Goal: Task Accomplishment & Management: Complete application form

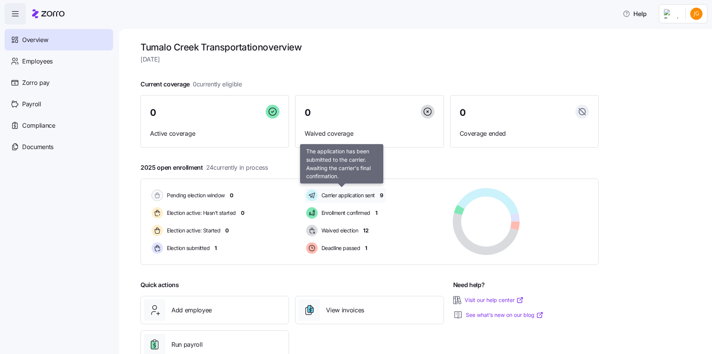
click at [331, 199] on span "Carrier application sent" at bounding box center [347, 195] width 56 height 8
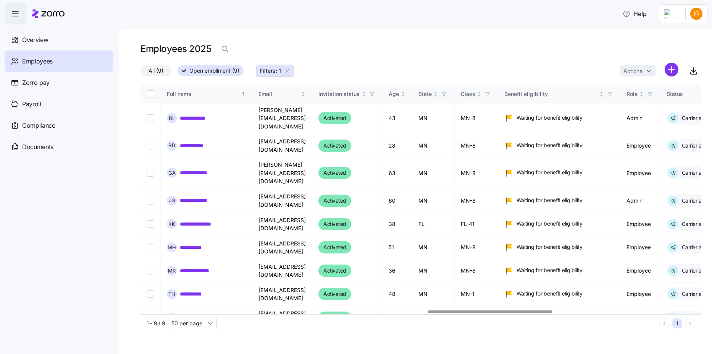
scroll to position [0, 1294]
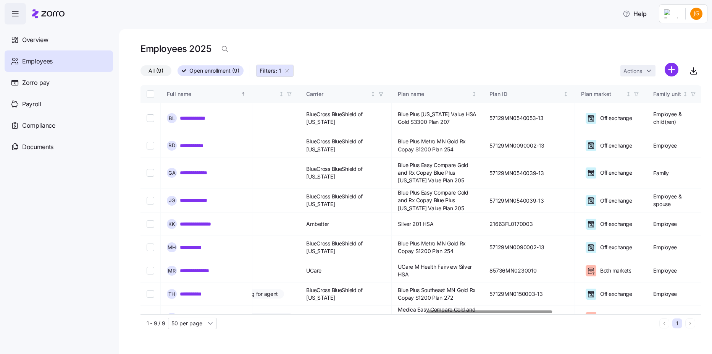
click at [490, 311] on div at bounding box center [421, 311] width 561 height 5
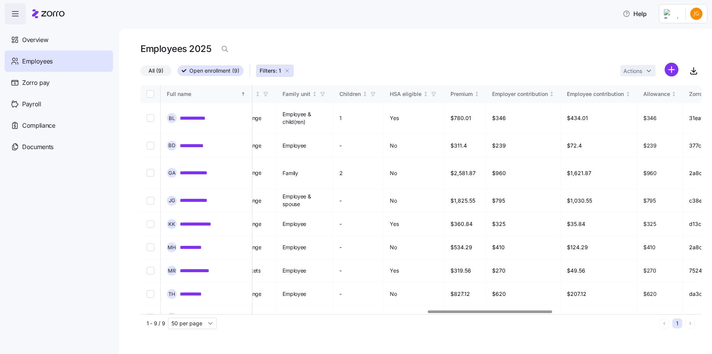
click at [572, 312] on div at bounding box center [421, 311] width 561 height 5
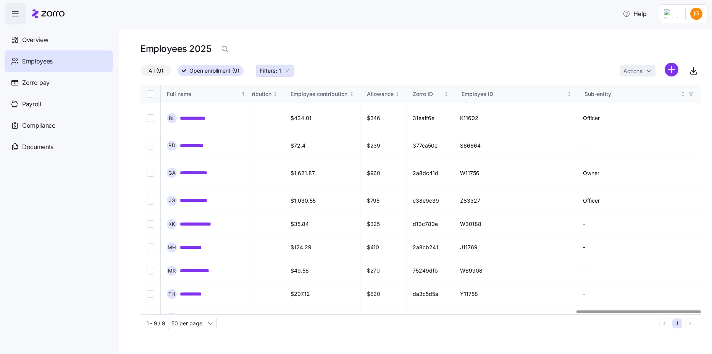
click at [646, 313] on div at bounding box center [421, 311] width 561 height 5
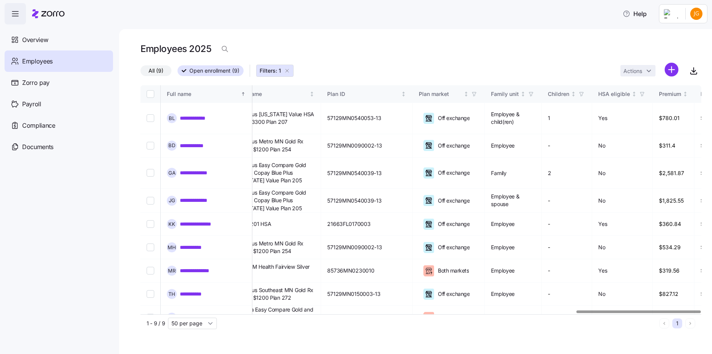
click at [526, 312] on div at bounding box center [421, 311] width 561 height 5
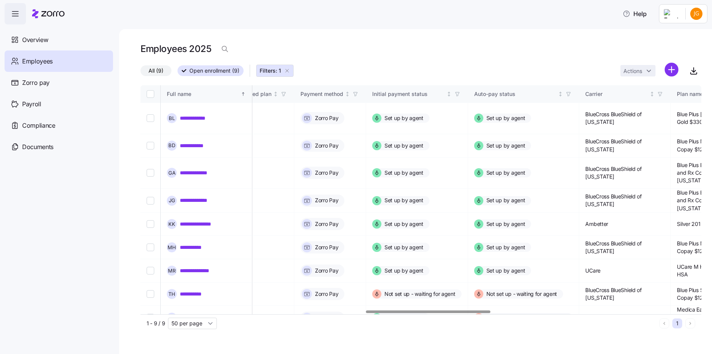
click at [428, 311] on div at bounding box center [421, 311] width 561 height 5
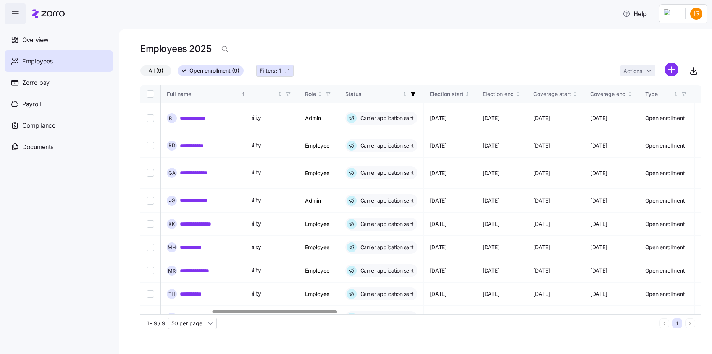
click at [275, 312] on div at bounding box center [421, 311] width 561 height 5
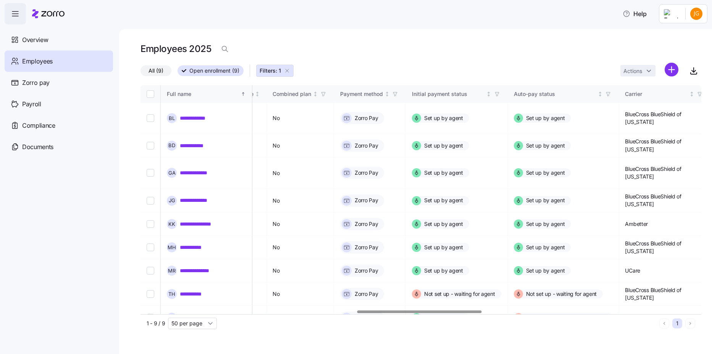
click at [419, 313] on div at bounding box center [421, 311] width 561 height 5
click at [31, 36] on span "Overview" at bounding box center [35, 40] width 26 height 10
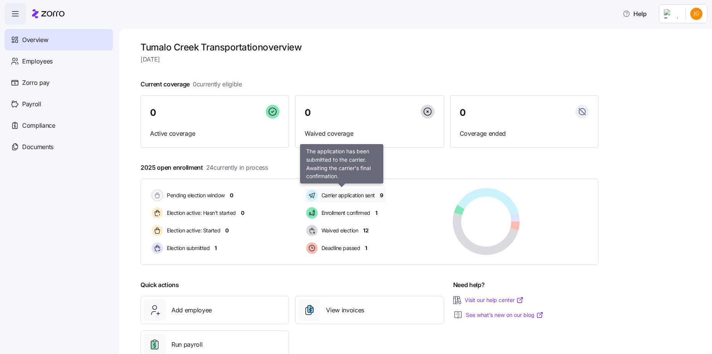
click at [327, 196] on span "Carrier application sent" at bounding box center [347, 195] width 56 height 8
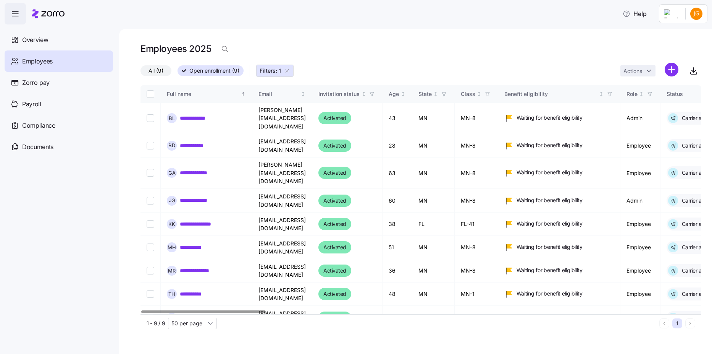
scroll to position [0, 1431]
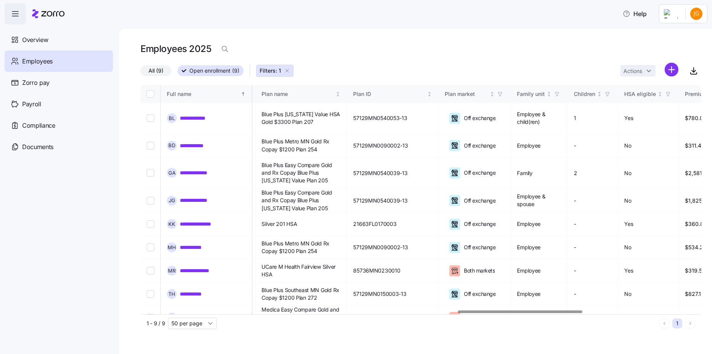
click at [520, 312] on div at bounding box center [421, 311] width 561 height 5
click at [239, 314] on td "**********" at bounding box center [207, 317] width 92 height 24
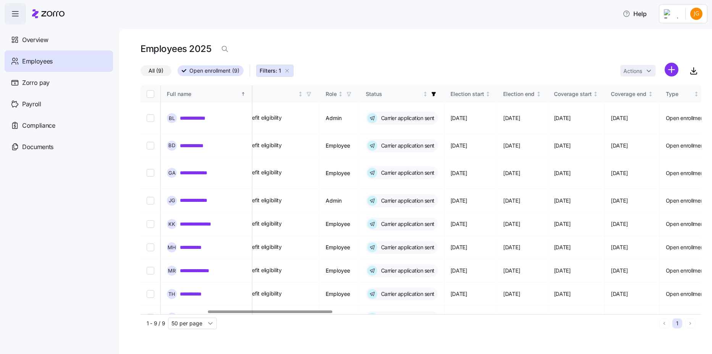
click at [270, 312] on div at bounding box center [421, 311] width 561 height 5
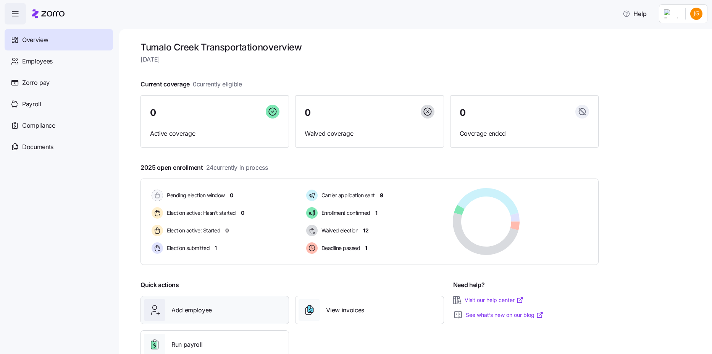
click at [226, 317] on div "Add employee" at bounding box center [215, 309] width 142 height 21
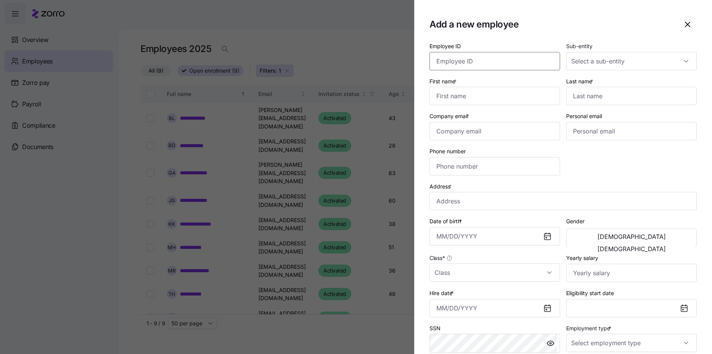
click at [432, 60] on input "Employee ID" at bounding box center [495, 61] width 131 height 18
click at [448, 94] on input "First name *" at bounding box center [495, 96] width 131 height 18
type input "[PERSON_NAME]"
type input "[EMAIL_ADDRESS][DOMAIN_NAME]"
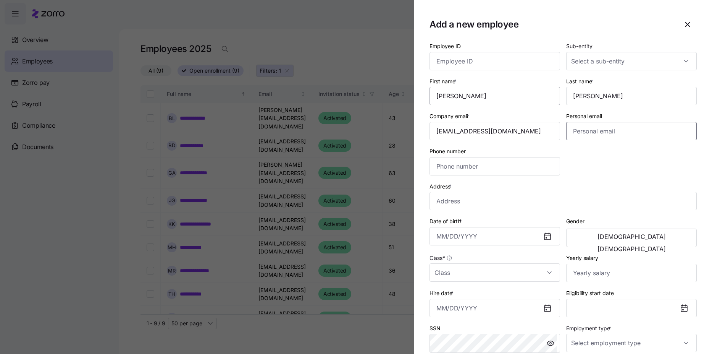
type input "[EMAIL_ADDRESS][DOMAIN_NAME]"
type input "[PHONE_NUMBER]"
type input "[STREET_ADDRESS][PERSON_NAME]"
type input "$156,000"
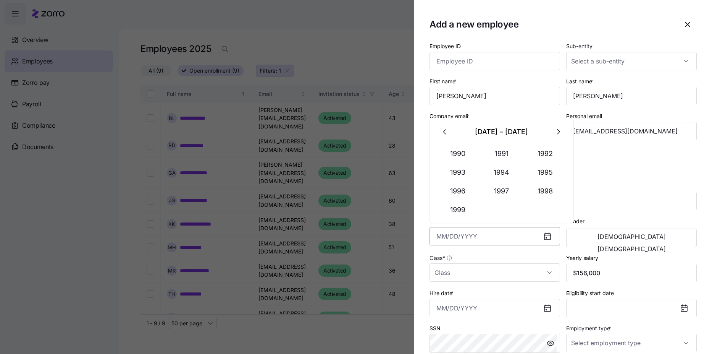
click at [505, 235] on input "Date of birth *" at bounding box center [495, 236] width 131 height 18
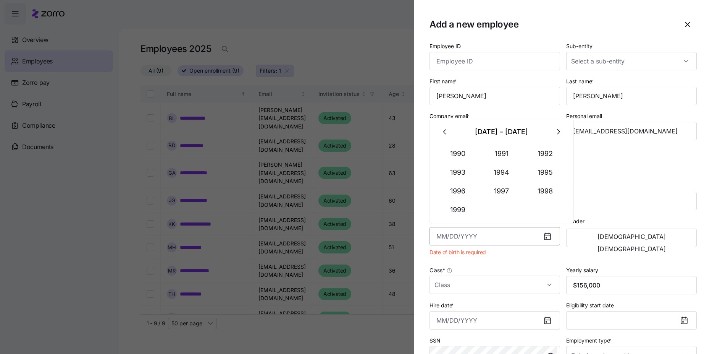
click at [511, 234] on input "Date of birth *" at bounding box center [495, 236] width 131 height 18
click at [527, 155] on button "1992" at bounding box center [546, 153] width 44 height 18
click at [514, 154] on button "Feb" at bounding box center [502, 153] width 44 height 18
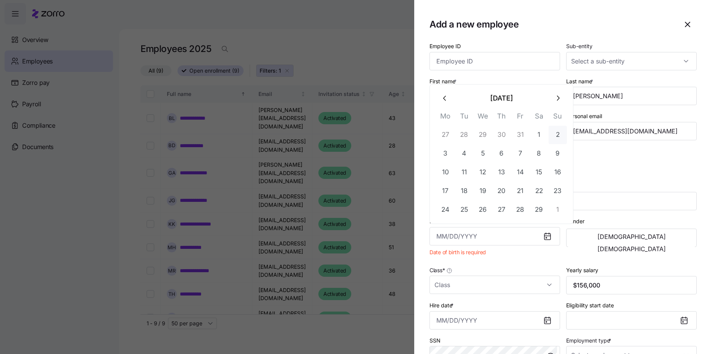
click at [556, 137] on button "2" at bounding box center [558, 135] width 18 height 18
type input "[DATE]"
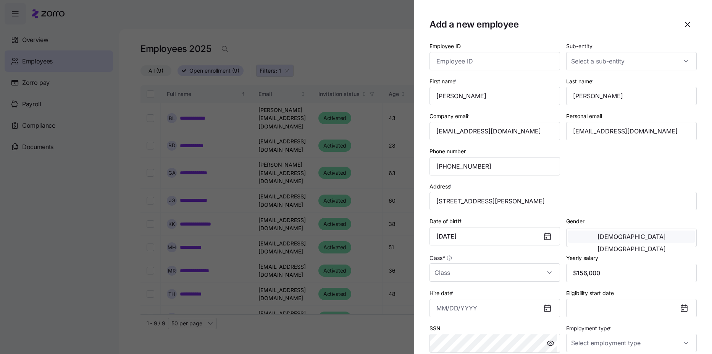
click at [594, 231] on button "[DEMOGRAPHIC_DATA]" at bounding box center [631, 236] width 127 height 12
click at [548, 271] on input "Class *" at bounding box center [495, 272] width 131 height 18
